Goal: Browse casually

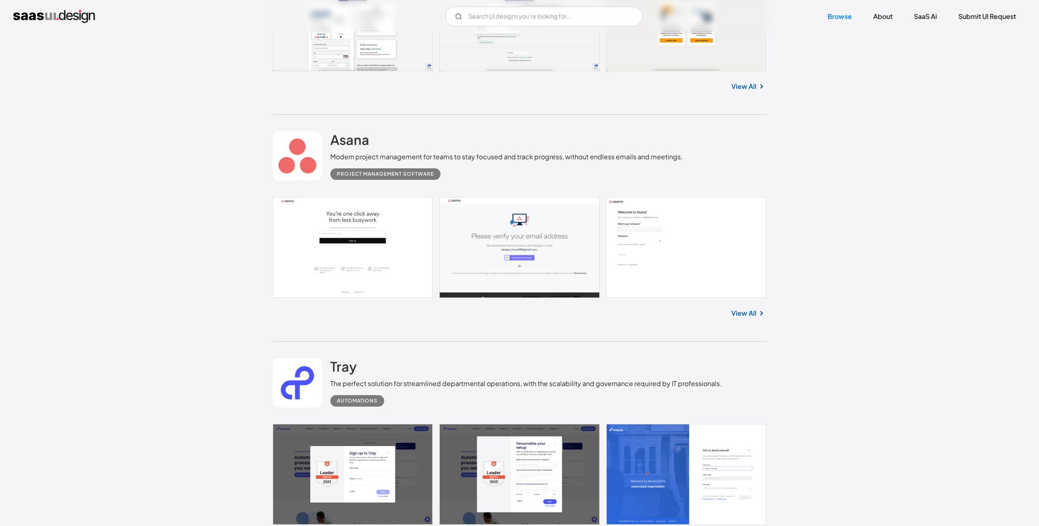
scroll to position [792, 0]
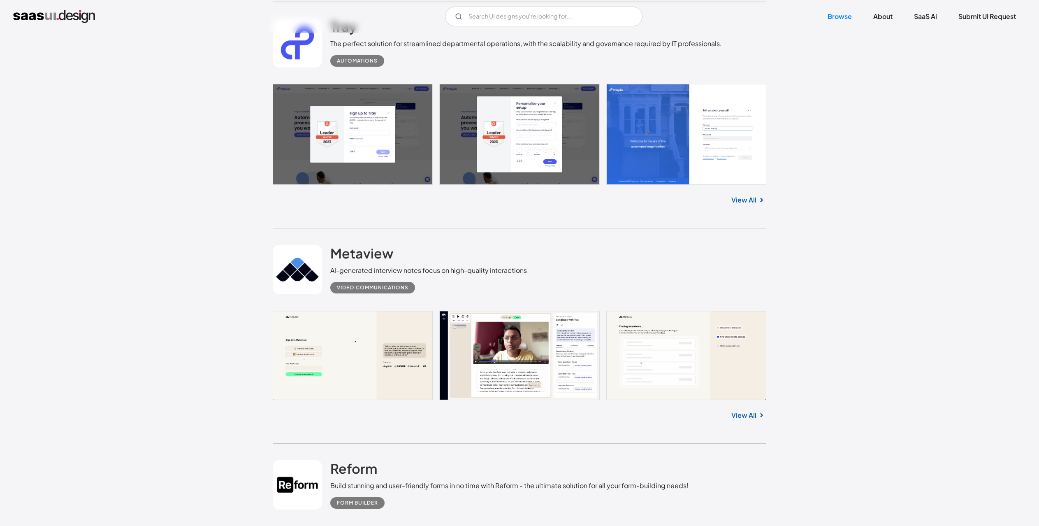
click at [390, 149] on link at bounding box center [520, 134] width 494 height 100
click at [744, 410] on link "View All" at bounding box center [743, 415] width 25 height 10
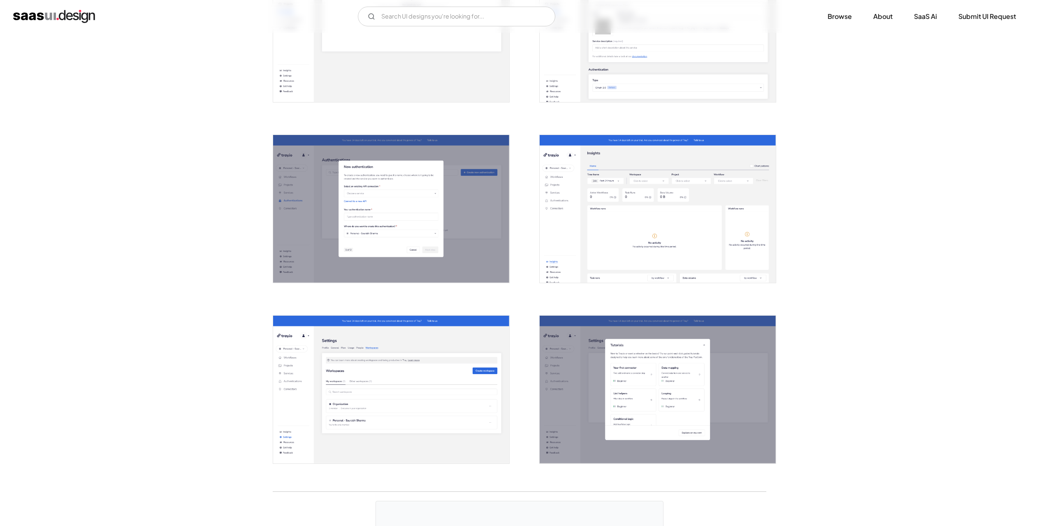
scroll to position [1738, 0]
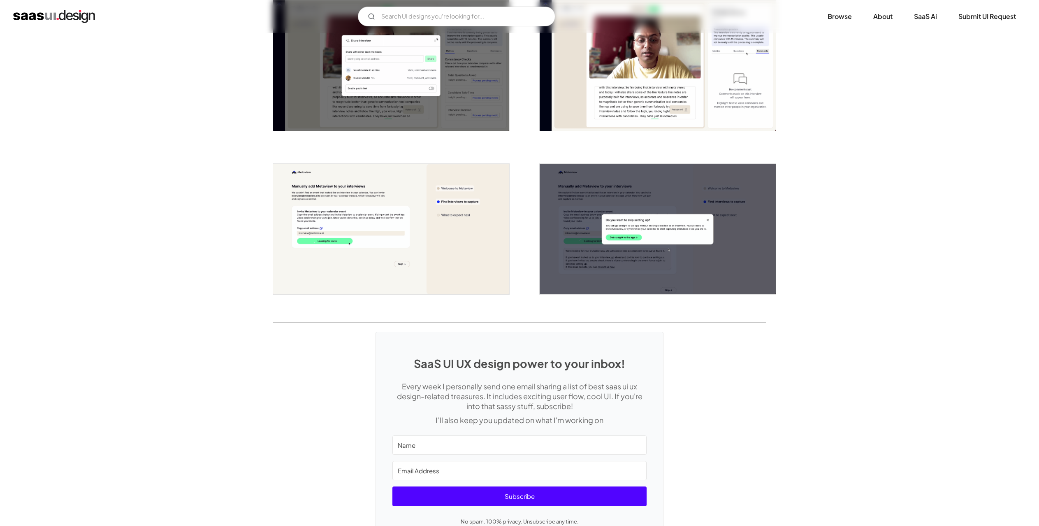
scroll to position [1896, 0]
